Goal: Information Seeking & Learning: Learn about a topic

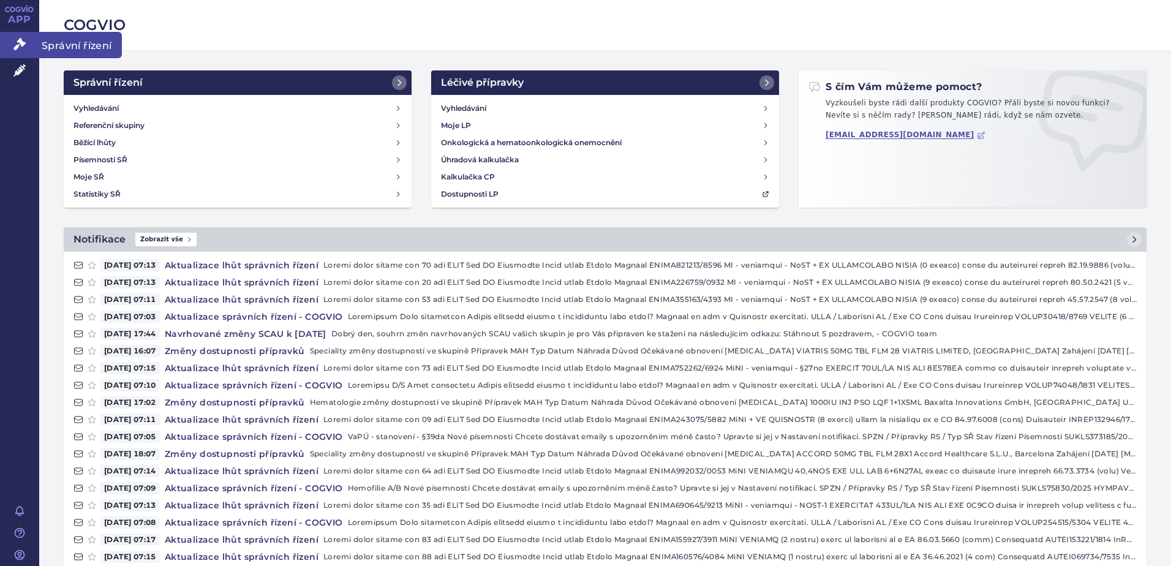
drag, startPoint x: 56, startPoint y: 46, endPoint x: 70, endPoint y: 50, distance: 14.7
click at [56, 46] on span "Správní řízení" at bounding box center [80, 45] width 83 height 26
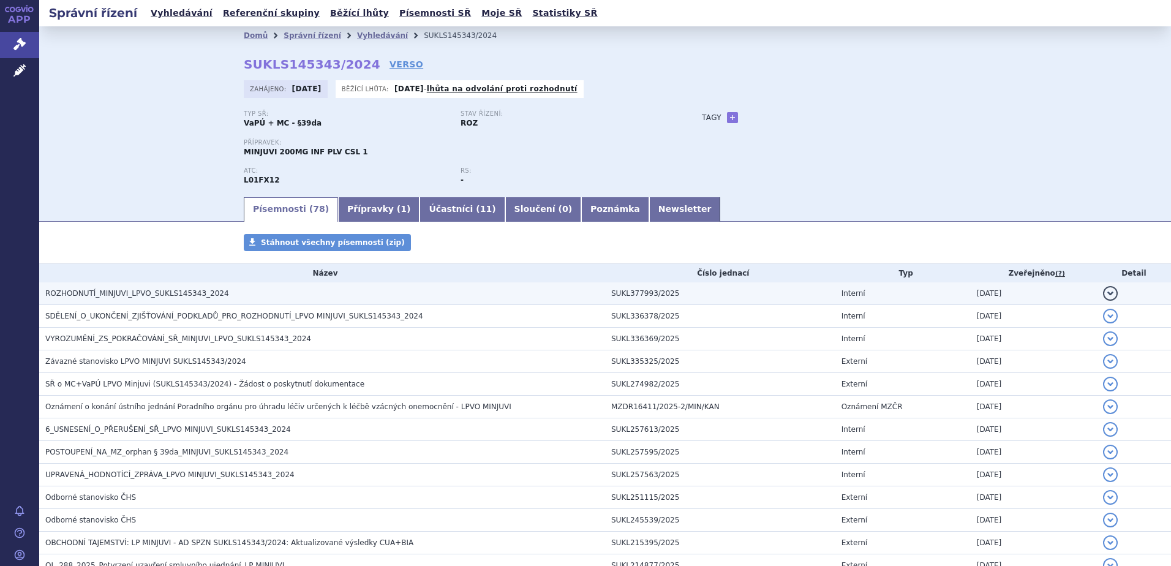
click at [134, 291] on span "ROZHODNUTÍ_MINJUVI_LPVO_SUKLS145343_2024" at bounding box center [137, 293] width 184 height 9
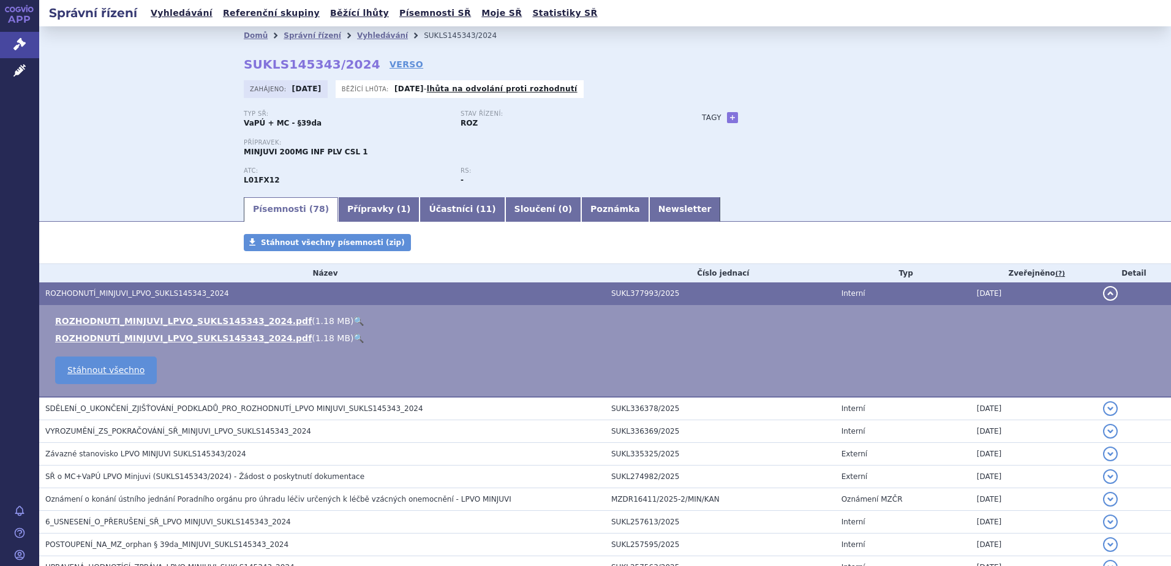
click at [353, 320] on link "🔍" at bounding box center [358, 321] width 10 height 10
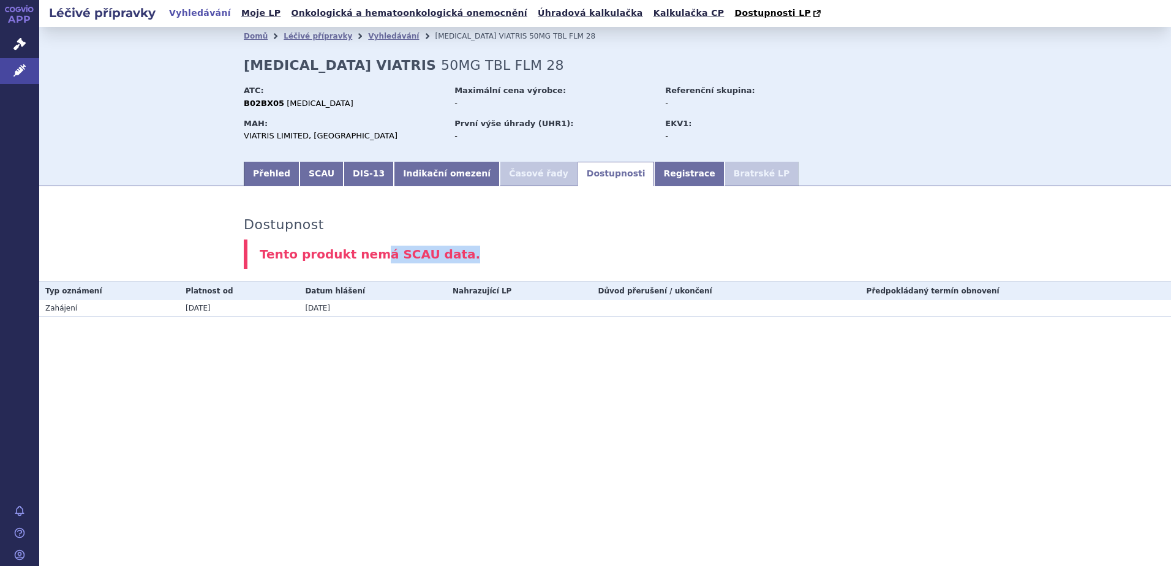
drag, startPoint x: 365, startPoint y: 255, endPoint x: 454, endPoint y: 250, distance: 89.6
click at [454, 250] on div "Tento produkt nemá SCAU data." at bounding box center [605, 254] width 723 height 30
click at [355, 180] on link "DIS-13" at bounding box center [369, 174] width 50 height 25
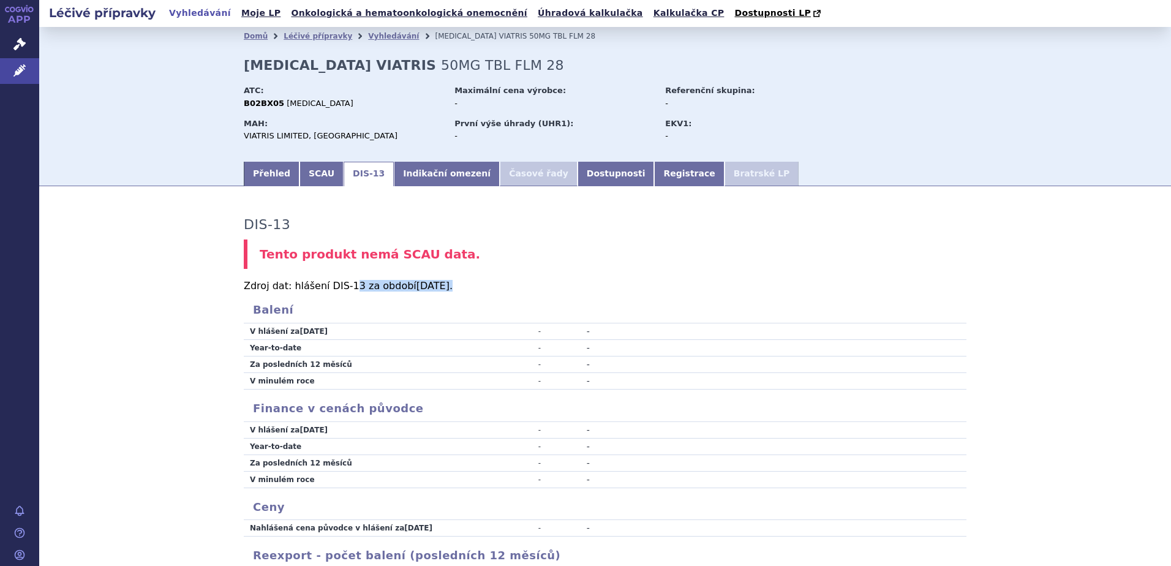
drag, startPoint x: 339, startPoint y: 289, endPoint x: 445, endPoint y: 284, distance: 105.5
click at [445, 284] on p "Zdroj dat: hlášení DIS-13 za období Aug 2025 ." at bounding box center [605, 286] width 723 height 10
click at [300, 179] on link "SCAU" at bounding box center [322, 174] width 44 height 25
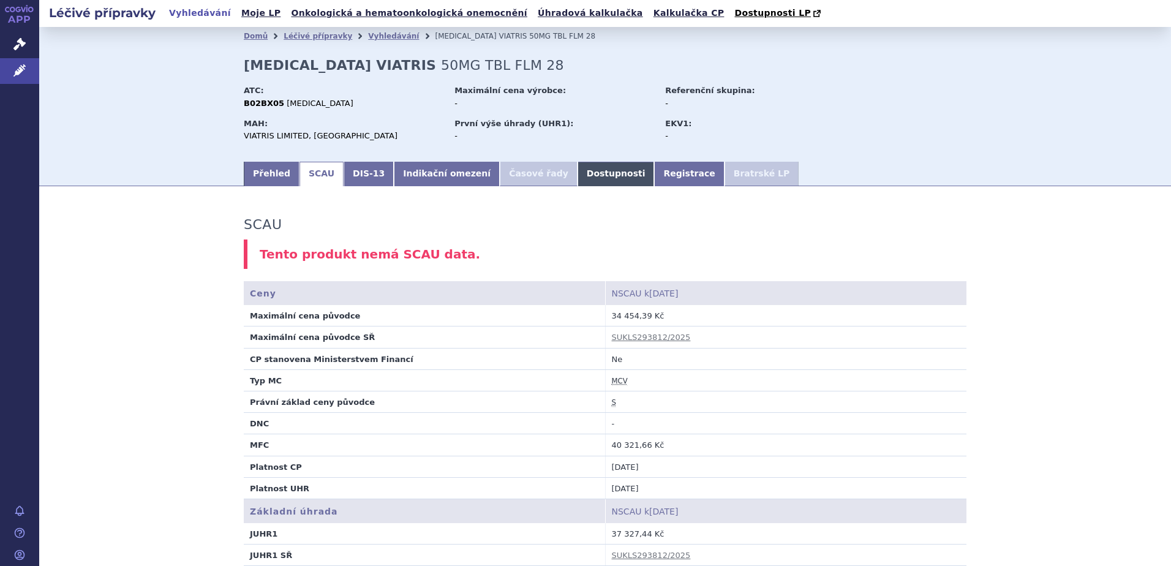
click at [578, 173] on link "Dostupnosti" at bounding box center [616, 174] width 77 height 25
